Goal: Use online tool/utility: Utilize a website feature to perform a specific function

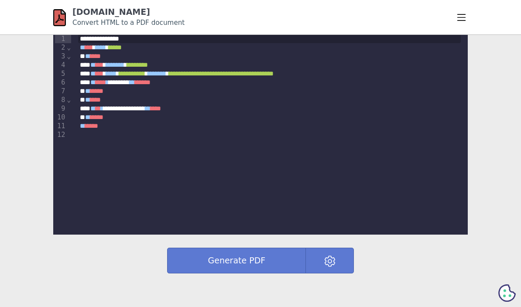
scroll to position [328, 0]
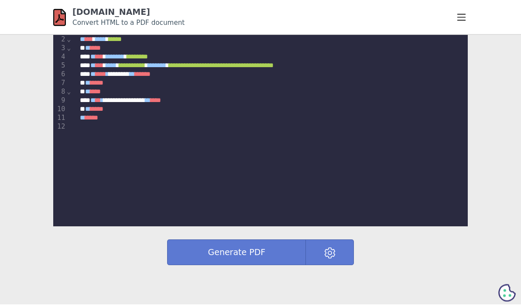
click at [89, 128] on div at bounding box center [269, 127] width 383 height 9
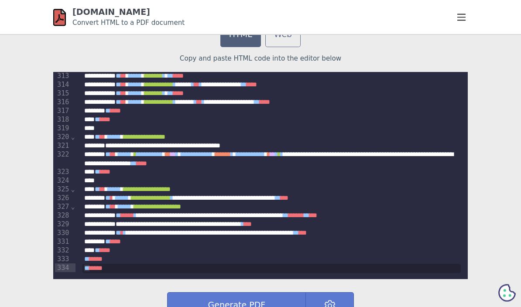
scroll to position [275, 0]
click at [230, 307] on button "Generate PDF" at bounding box center [236, 305] width 139 height 26
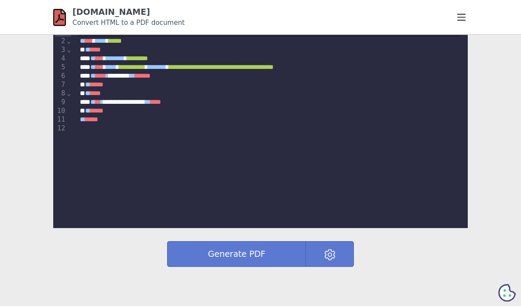
scroll to position [327, 0]
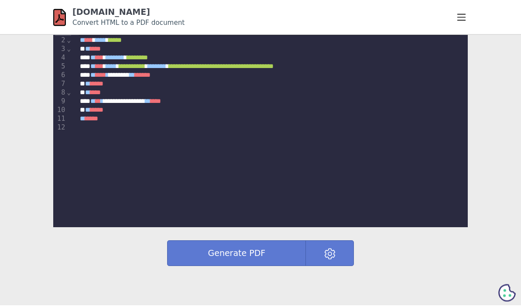
click at [96, 136] on div "**********" at bounding box center [269, 81] width 397 height 120
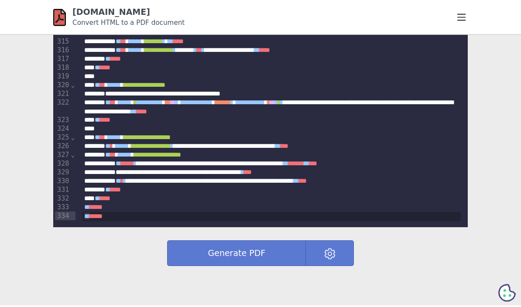
scroll to position [327, 0]
click at [244, 252] on button "Generate PDF" at bounding box center [236, 254] width 139 height 26
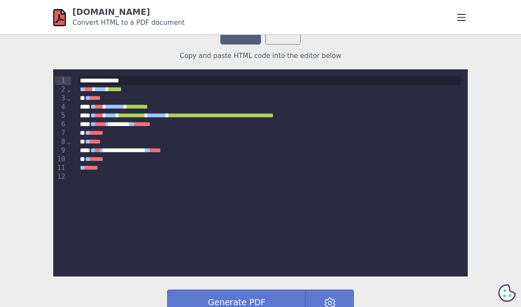
scroll to position [297, 0]
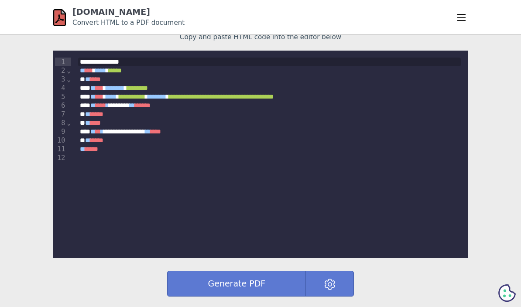
click at [99, 163] on div "**********" at bounding box center [269, 111] width 397 height 120
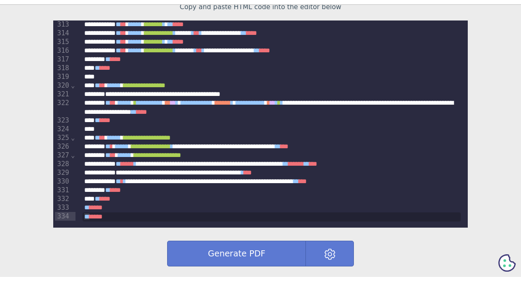
scroll to position [327, 0]
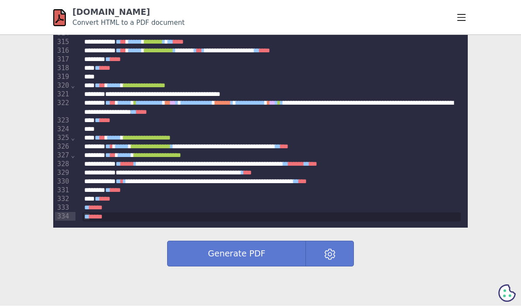
click at [258, 257] on button "Generate PDF" at bounding box center [236, 254] width 139 height 26
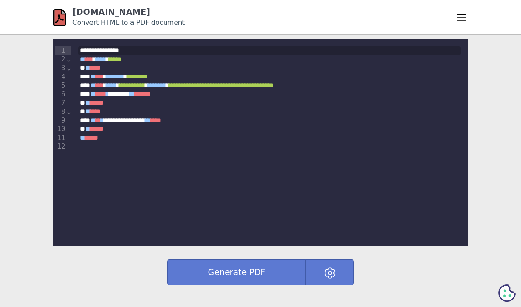
scroll to position [299, 0]
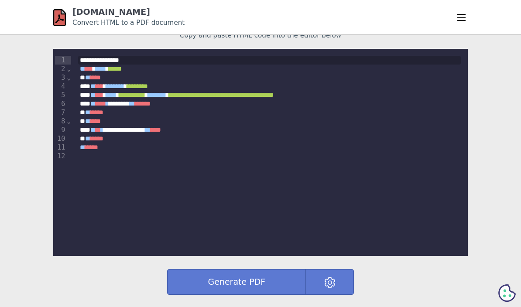
click at [106, 160] on div at bounding box center [269, 156] width 383 height 9
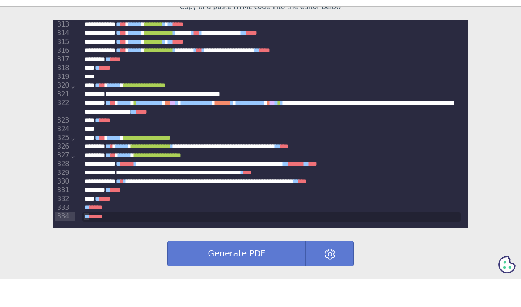
scroll to position [327, 0]
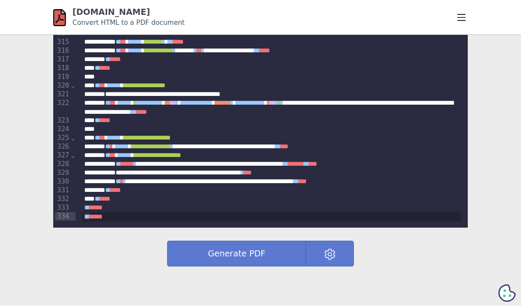
click at [240, 251] on button "Generate PDF" at bounding box center [236, 254] width 139 height 26
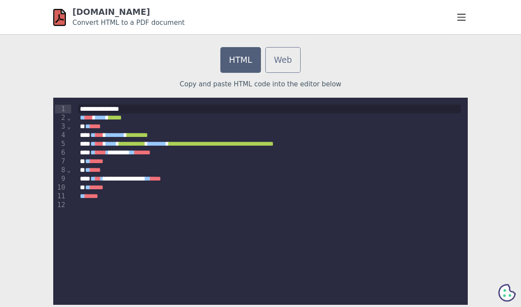
scroll to position [251, 0]
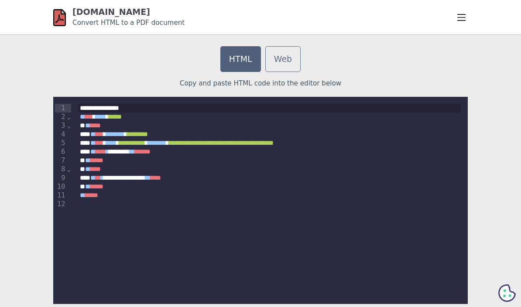
click at [97, 206] on div at bounding box center [269, 204] width 383 height 9
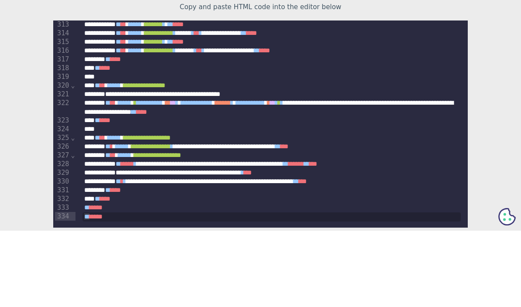
scroll to position [327, 0]
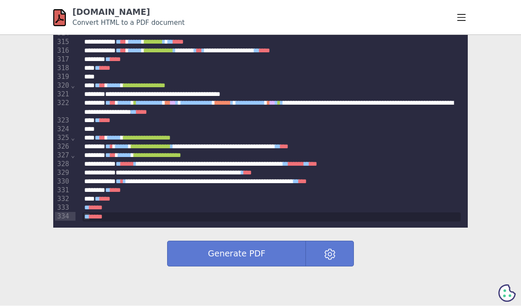
click at [248, 256] on button "Generate PDF" at bounding box center [236, 254] width 139 height 26
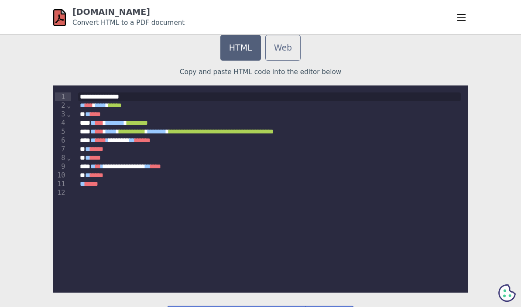
scroll to position [334, 0]
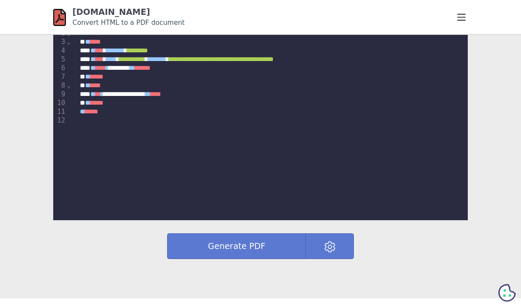
click at [92, 118] on div at bounding box center [269, 121] width 383 height 9
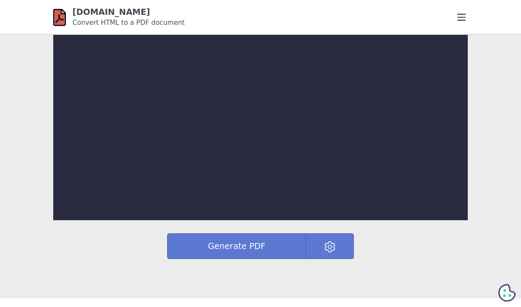
click at [127, 69] on div "9 1 ›" at bounding box center [260, 117] width 415 height 207
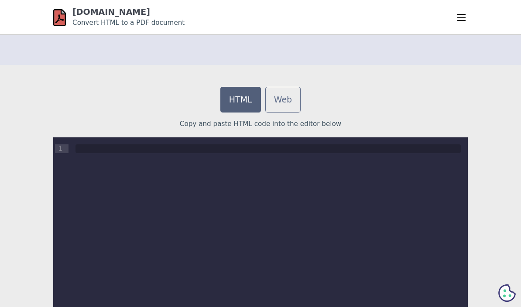
scroll to position [211, 0]
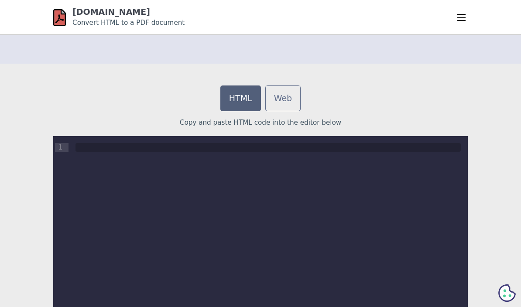
click at [87, 150] on div at bounding box center [268, 147] width 385 height 9
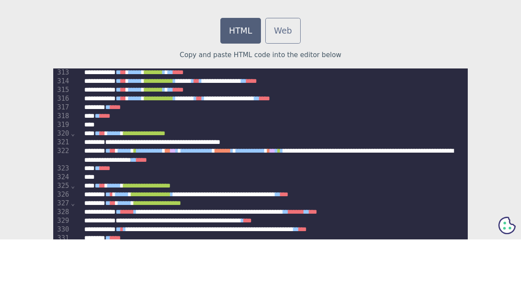
scroll to position [279, 0]
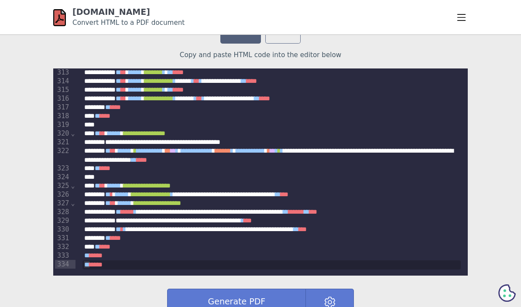
click at [260, 301] on button "Generate PDF" at bounding box center [236, 302] width 139 height 26
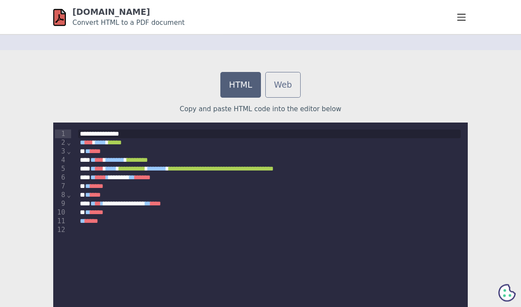
scroll to position [225, 0]
click at [109, 229] on div at bounding box center [269, 230] width 383 height 9
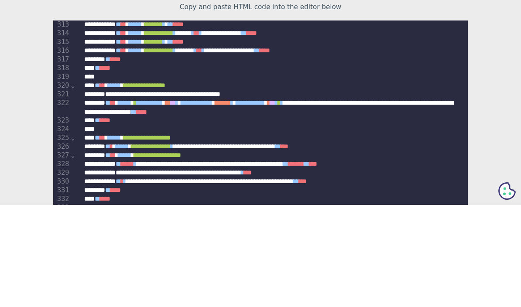
scroll to position [327, 0]
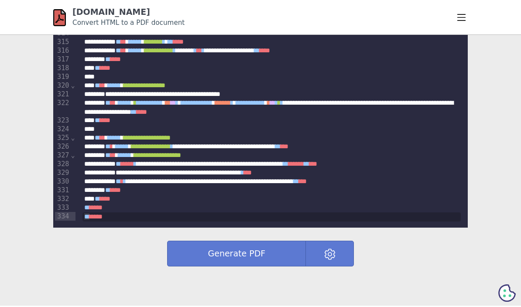
click at [245, 254] on button "Generate PDF" at bounding box center [236, 254] width 139 height 26
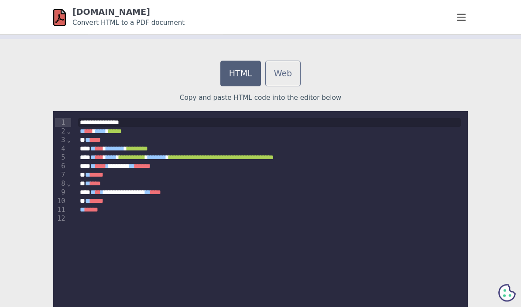
click at [91, 219] on div at bounding box center [269, 219] width 383 height 9
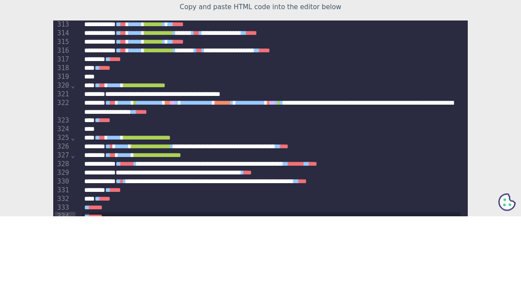
scroll to position [327, 0]
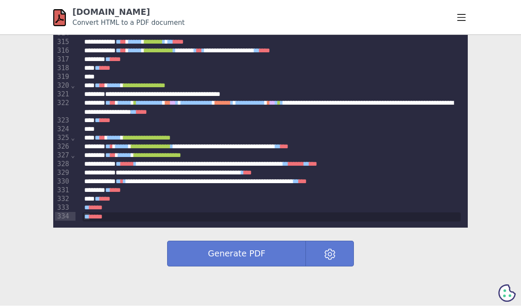
click at [249, 250] on button "Generate PDF" at bounding box center [236, 254] width 139 height 26
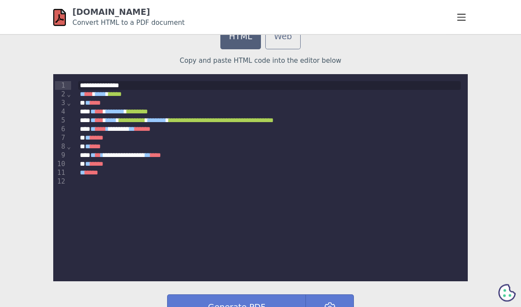
scroll to position [276, 0]
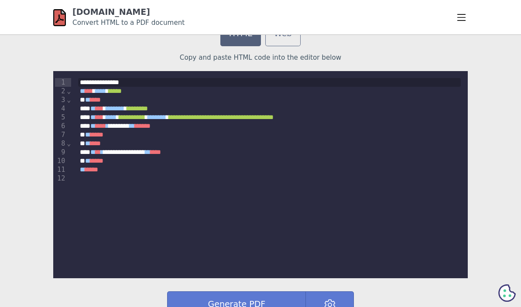
click at [94, 180] on div at bounding box center [269, 179] width 383 height 9
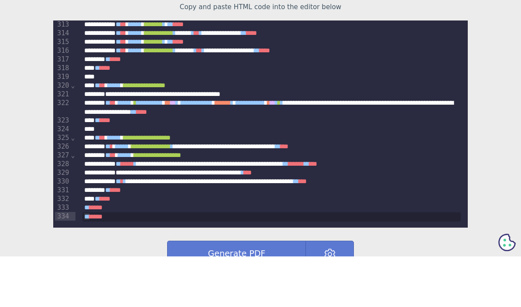
scroll to position [327, 0]
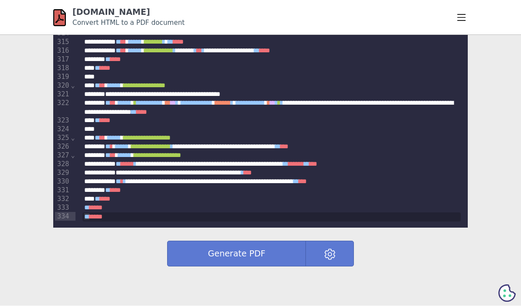
click at [236, 254] on button "Generate PDF" at bounding box center [236, 254] width 139 height 26
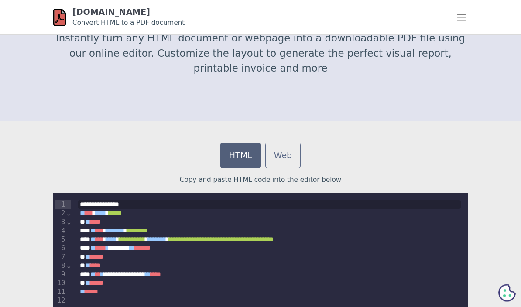
scroll to position [155, 0]
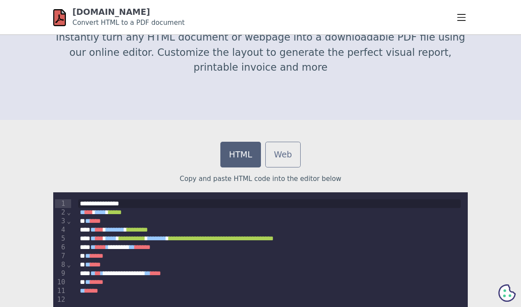
click at [126, 294] on div "** **** *" at bounding box center [269, 291] width 383 height 9
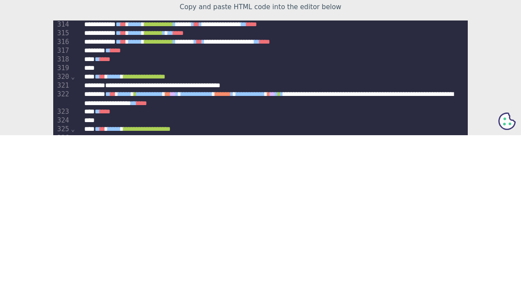
scroll to position [327, 0]
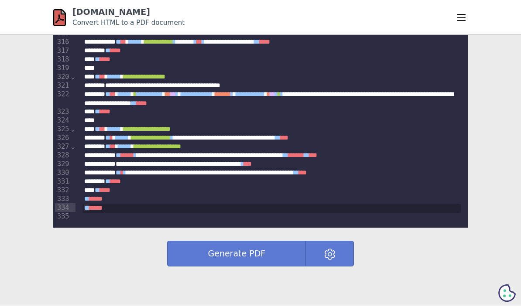
click at [264, 258] on button "Generate PDF" at bounding box center [236, 254] width 139 height 26
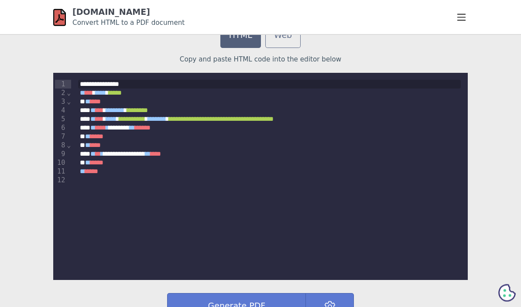
click at [109, 184] on div "**********" at bounding box center [269, 133] width 397 height 120
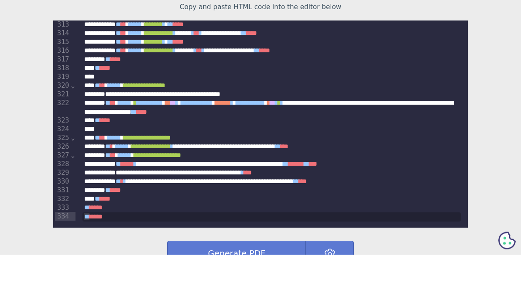
scroll to position [327, 0]
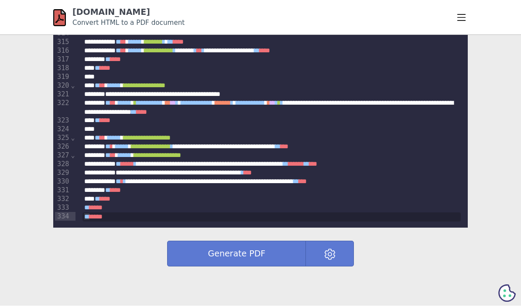
click at [279, 253] on button "Generate PDF" at bounding box center [236, 254] width 139 height 26
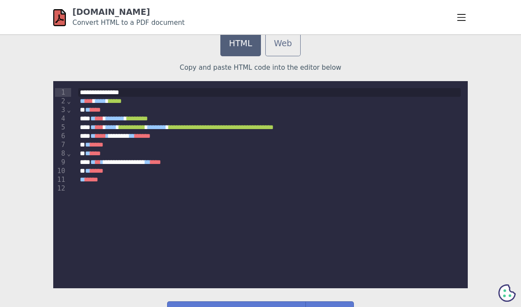
scroll to position [271, 0]
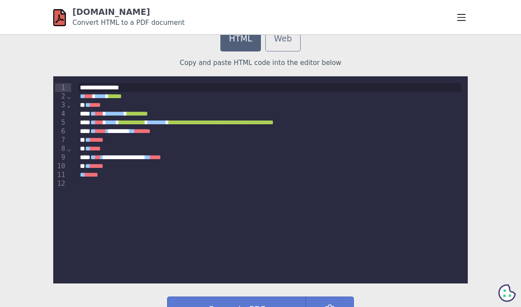
click at [115, 171] on div "** **** *" at bounding box center [269, 175] width 383 height 9
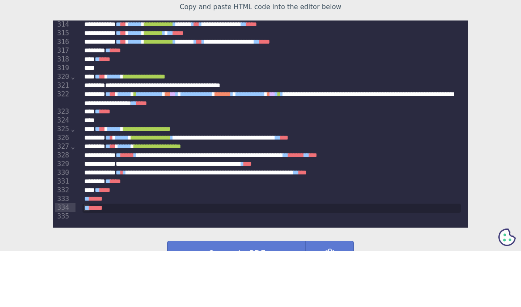
scroll to position [327, 0]
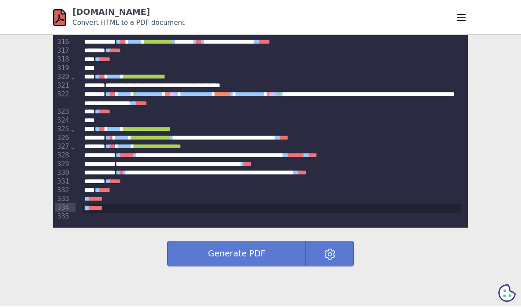
click at [265, 253] on button "Generate PDF" at bounding box center [236, 254] width 139 height 26
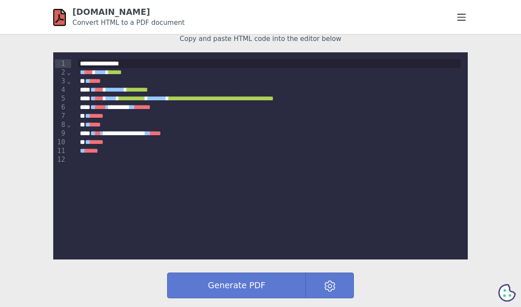
click at [125, 150] on div "** **** *" at bounding box center [269, 151] width 383 height 9
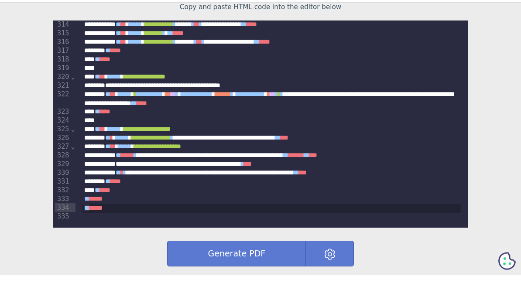
scroll to position [327, 0]
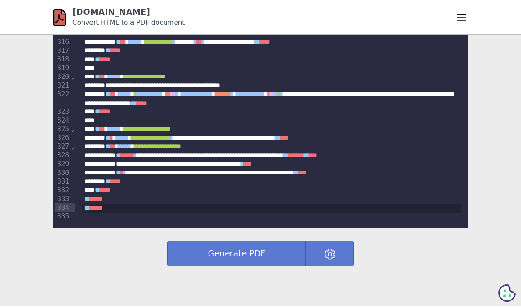
click at [270, 256] on button "Generate PDF" at bounding box center [236, 254] width 139 height 26
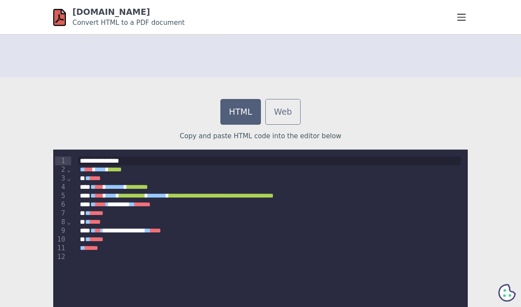
scroll to position [198, 0]
click at [139, 244] on div "** **** *" at bounding box center [269, 248] width 383 height 9
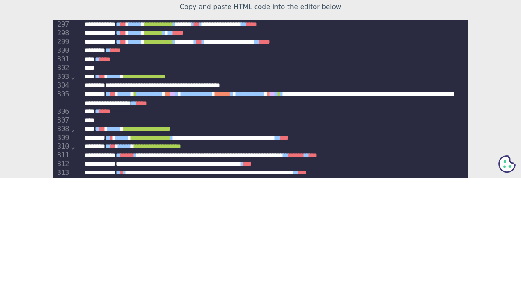
scroll to position [327, 0]
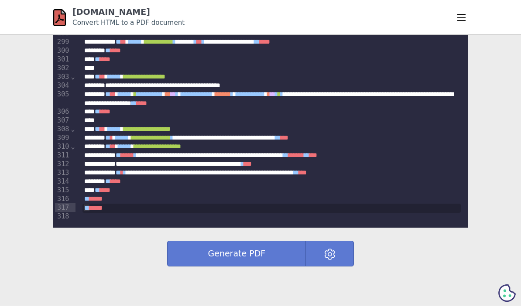
click at [272, 255] on button "Generate PDF" at bounding box center [236, 254] width 139 height 26
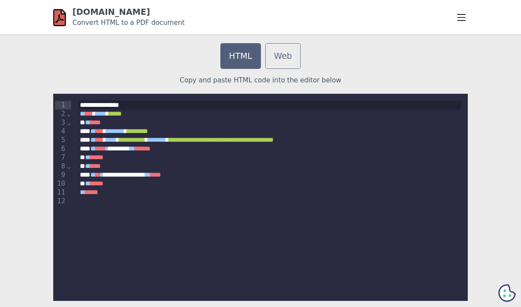
scroll to position [254, 0]
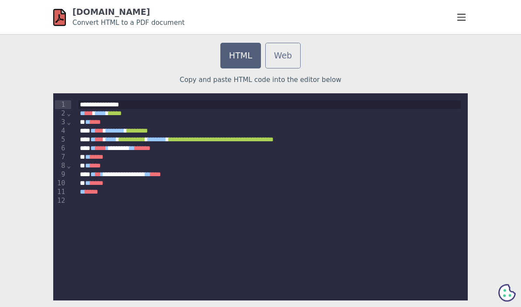
click at [118, 193] on div "** **** *" at bounding box center [269, 192] width 383 height 9
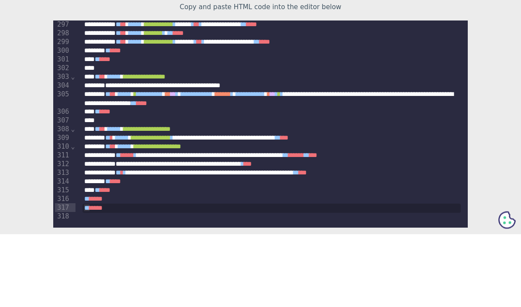
scroll to position [327, 0]
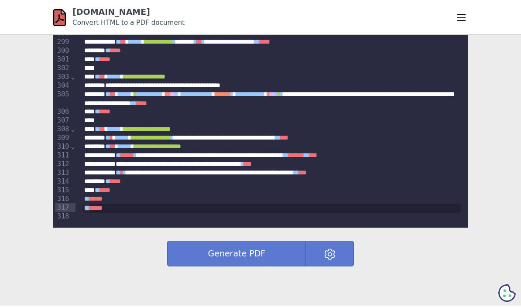
click at [266, 254] on button "Generate PDF" at bounding box center [236, 254] width 139 height 26
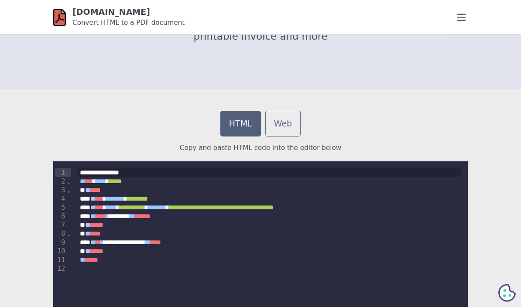
click at [128, 258] on div "** **** *" at bounding box center [269, 260] width 383 height 9
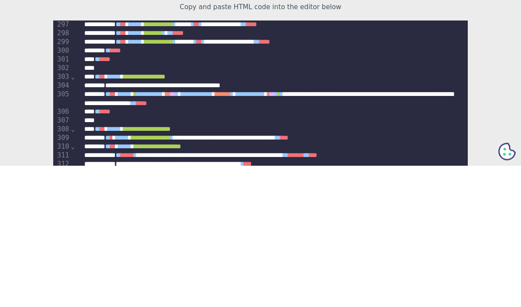
scroll to position [327, 0]
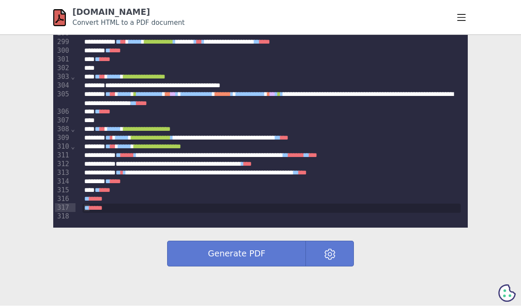
click at [259, 257] on button "Generate PDF" at bounding box center [236, 254] width 139 height 26
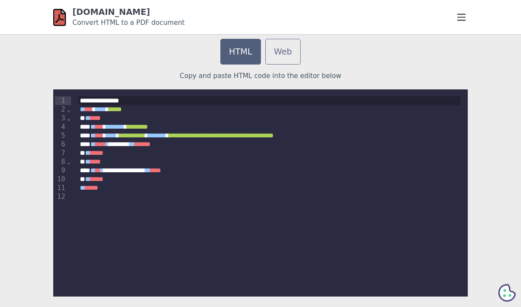
scroll to position [265, 0]
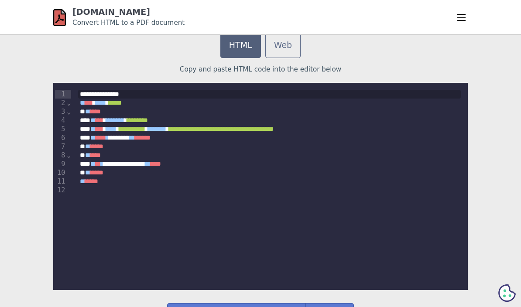
click at [124, 182] on div "** **** *" at bounding box center [269, 181] width 383 height 9
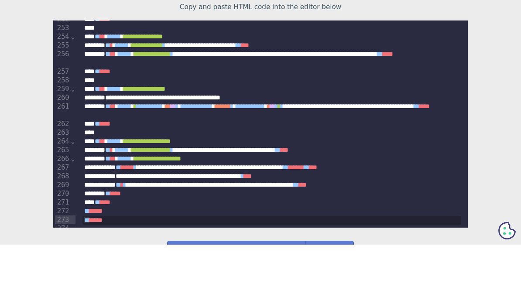
scroll to position [327, 0]
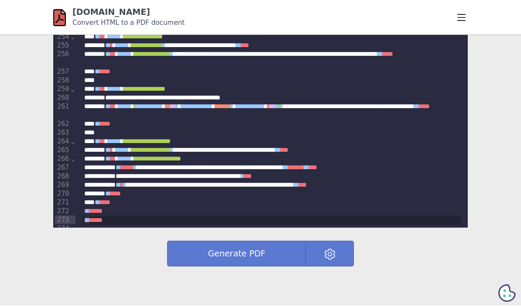
click at [269, 256] on button "Generate PDF" at bounding box center [236, 254] width 139 height 26
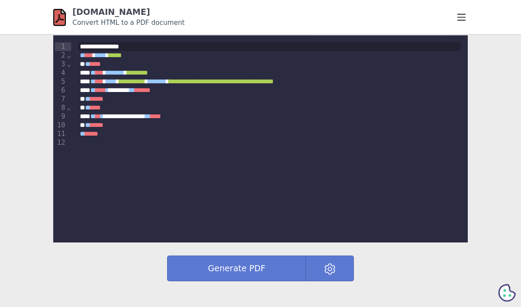
click at [126, 133] on div "** **** *" at bounding box center [269, 134] width 383 height 9
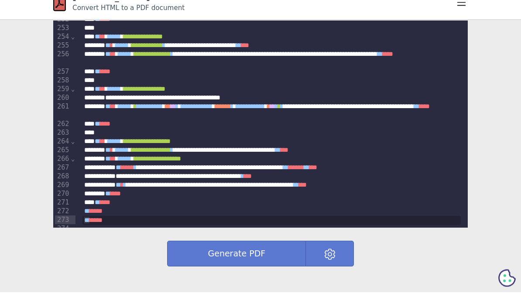
scroll to position [327, 0]
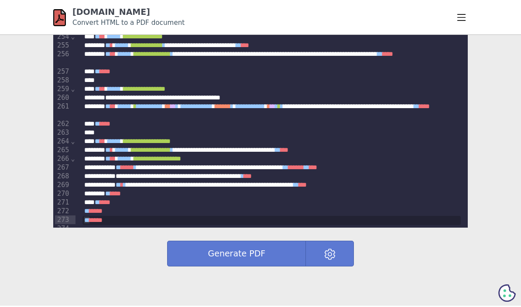
click at [264, 257] on button "Generate PDF" at bounding box center [236, 254] width 139 height 26
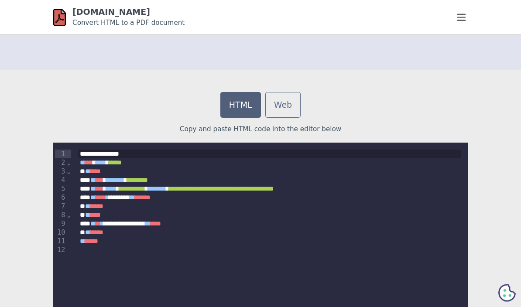
scroll to position [210, 0]
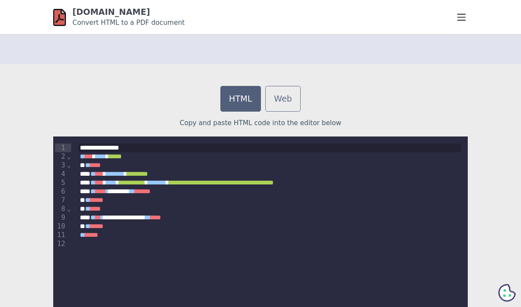
click at [132, 235] on div "** **** *" at bounding box center [269, 235] width 383 height 9
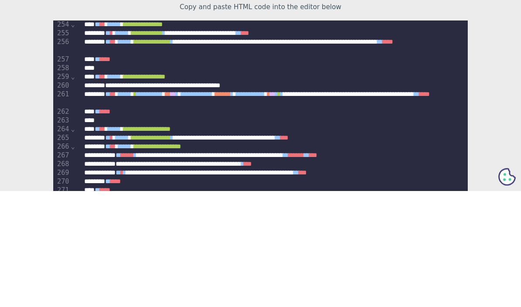
scroll to position [327, 0]
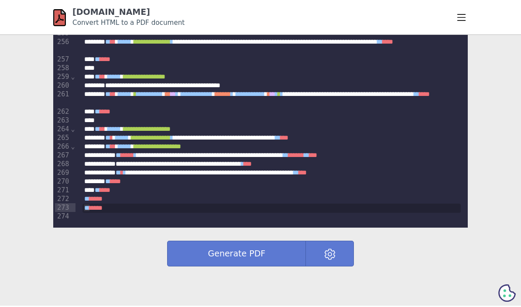
click at [240, 257] on button "Generate PDF" at bounding box center [236, 254] width 139 height 26
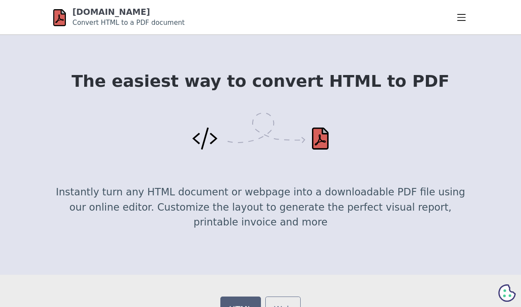
scroll to position [181, 0]
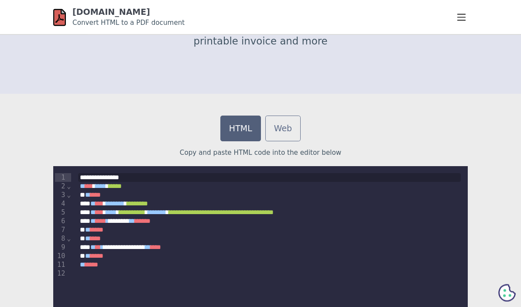
click at [139, 261] on div "** **** *" at bounding box center [269, 265] width 383 height 9
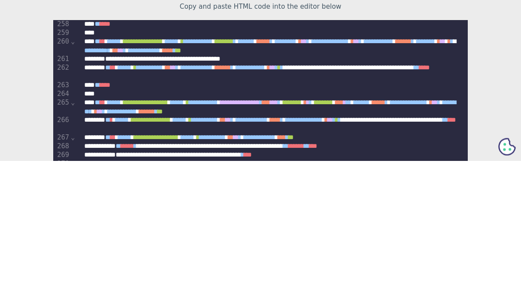
scroll to position [327, 0]
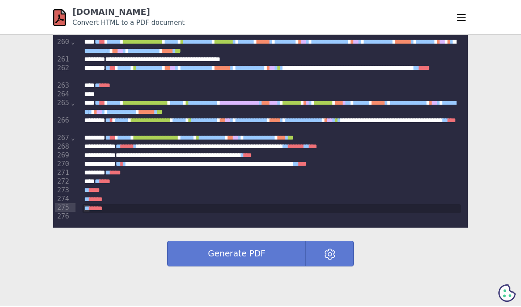
click at [275, 254] on button "Generate PDF" at bounding box center [236, 254] width 139 height 26
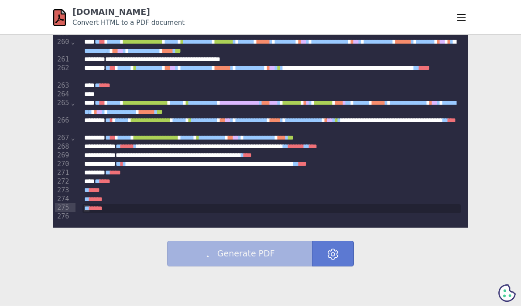
click at [314, 265] on button at bounding box center [333, 254] width 42 height 26
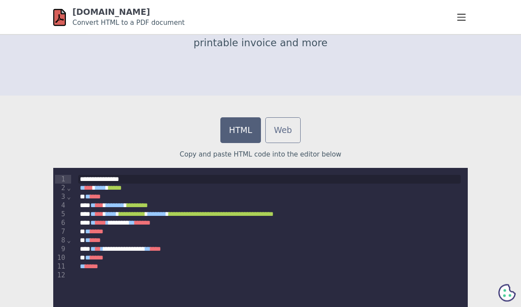
scroll to position [235, 0]
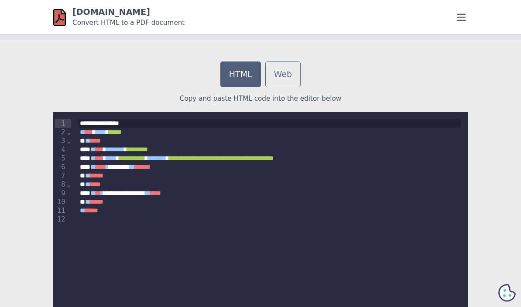
click at [135, 210] on div "** **** *" at bounding box center [269, 211] width 383 height 9
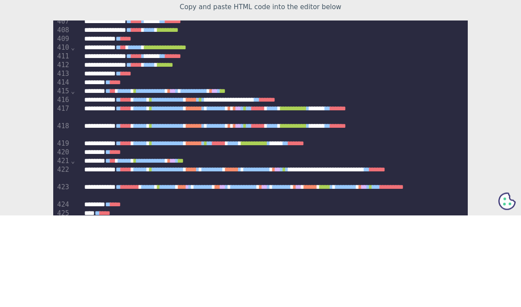
scroll to position [327, 0]
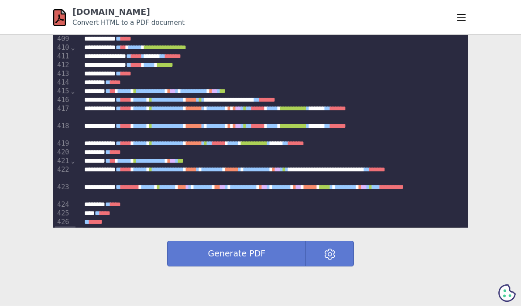
click at [279, 250] on button "Generate PDF" at bounding box center [236, 254] width 139 height 26
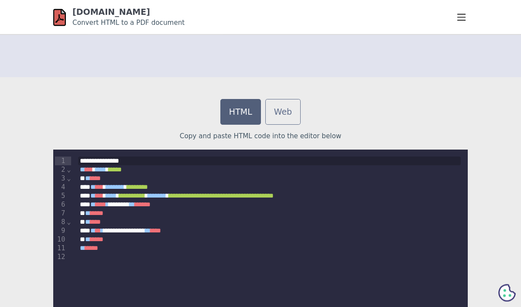
scroll to position [198, 0]
click at [140, 249] on div "** **** *" at bounding box center [269, 248] width 383 height 9
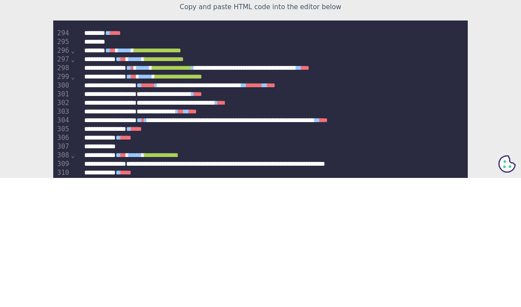
scroll to position [327, 0]
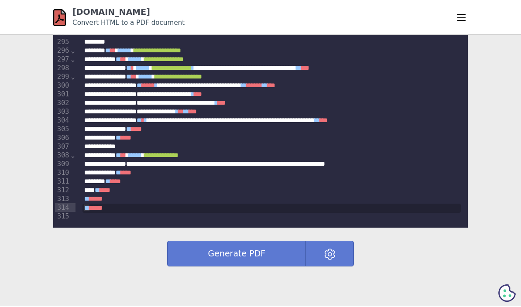
click at [255, 255] on button "Generate PDF" at bounding box center [236, 254] width 139 height 26
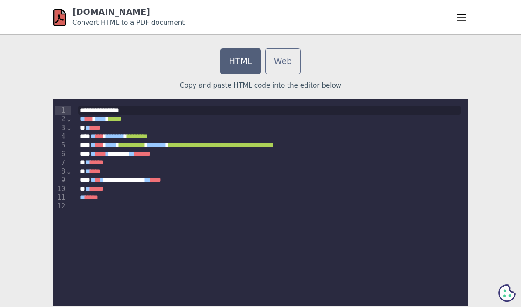
scroll to position [249, 0]
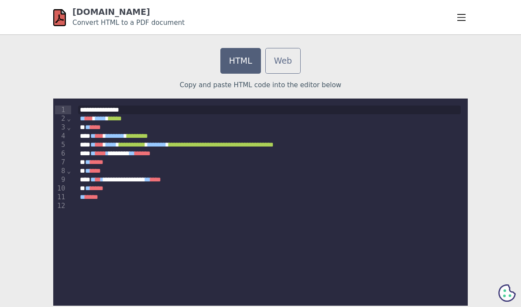
click at [132, 199] on div "** **** *" at bounding box center [269, 197] width 383 height 9
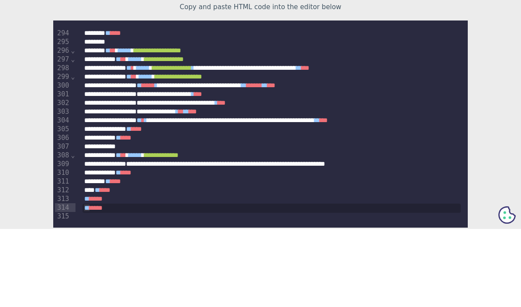
scroll to position [327, 0]
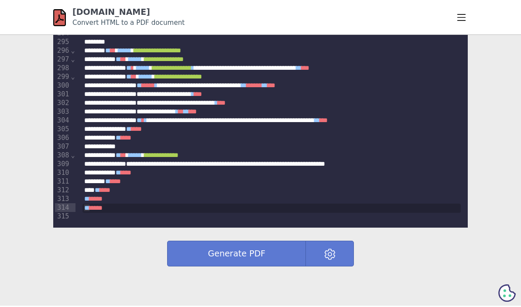
click at [263, 249] on button "Generate PDF" at bounding box center [236, 254] width 139 height 26
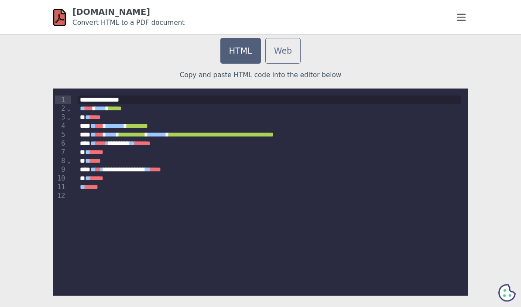
click at [128, 193] on div at bounding box center [269, 197] width 383 height 9
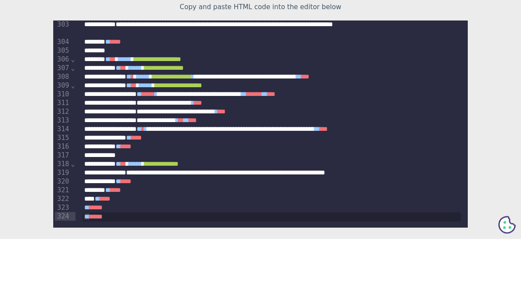
scroll to position [327, 0]
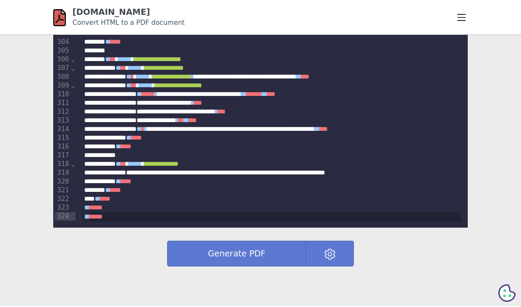
click at [276, 253] on button "Generate PDF" at bounding box center [236, 254] width 139 height 26
